Goal: Information Seeking & Learning: Understand process/instructions

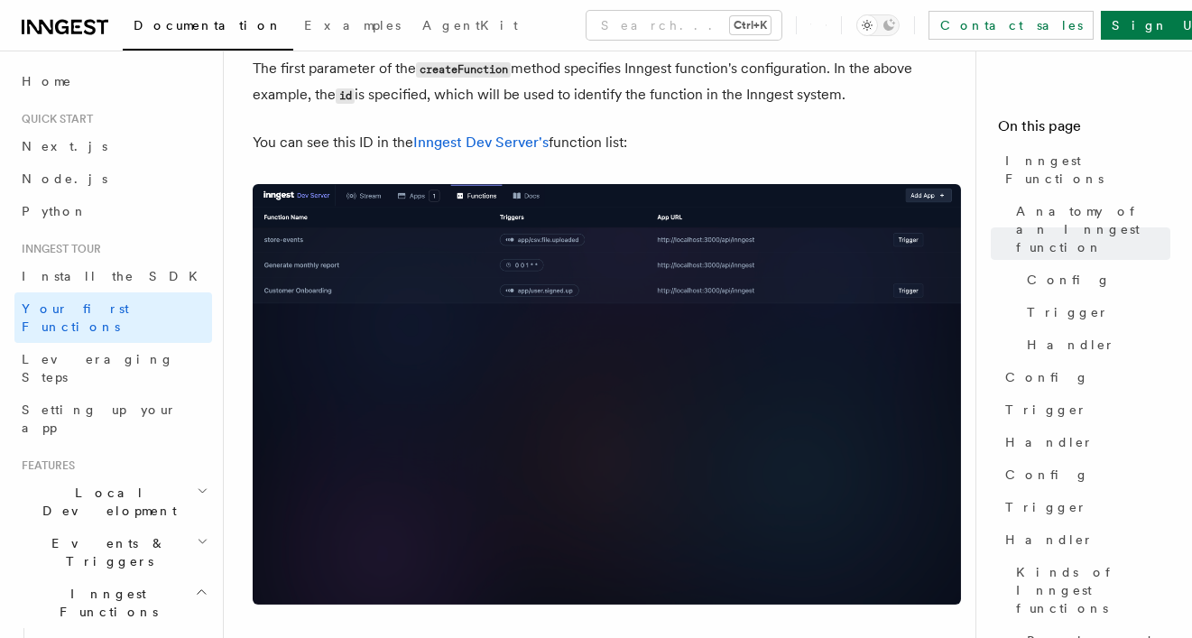
scroll to position [1163, 0]
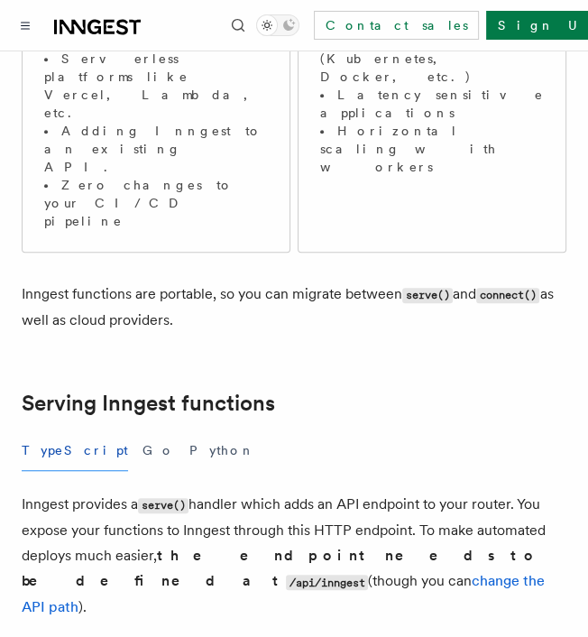
scroll to position [451, 0]
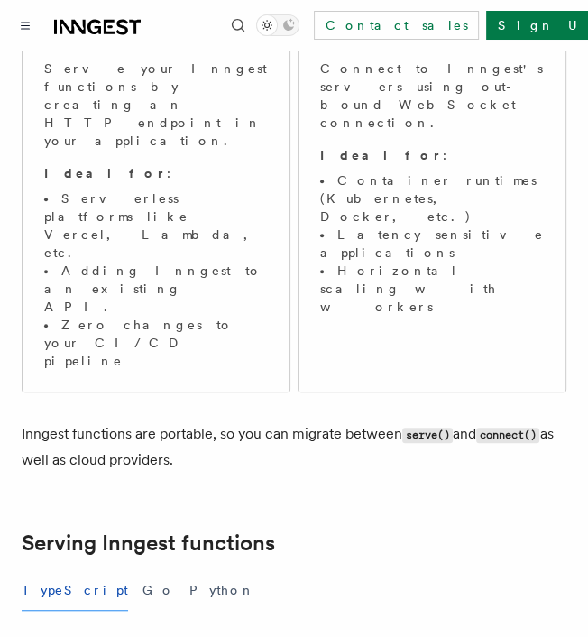
scroll to position [297, 0]
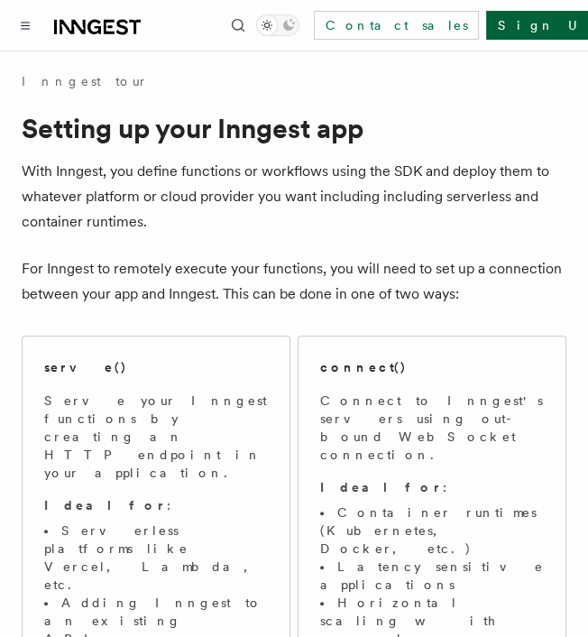
click at [517, 32] on link "Sign Up" at bounding box center [545, 25] width 119 height 29
